Goal: Navigation & Orientation: Find specific page/section

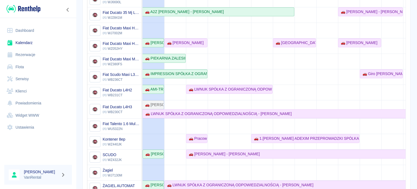
scroll to position [109, 0]
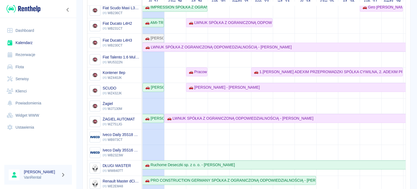
scroll to position [113, 0]
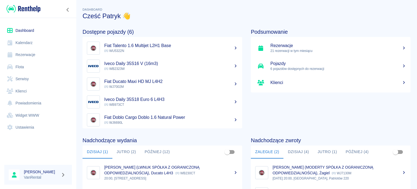
click at [43, 39] on link "Kalendarz" at bounding box center [38, 43] width 68 height 12
